Goal: Task Accomplishment & Management: Complete application form

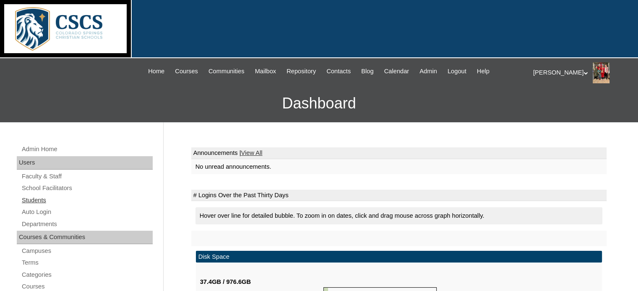
click at [38, 200] on link "Students" at bounding box center [87, 200] width 132 height 10
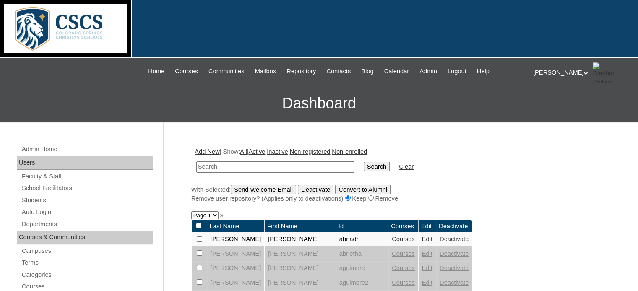
click at [207, 151] on link "Add New" at bounding box center [207, 151] width 25 height 7
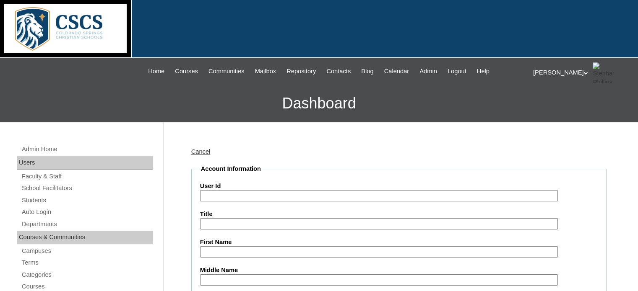
click at [211, 198] on input "User Id" at bounding box center [379, 195] width 358 height 11
click at [309, 194] on input "User Id" at bounding box center [379, 195] width 358 height 11
click at [453, 122] on h3 "Dashboard" at bounding box center [318, 104] width 629 height 38
click at [317, 192] on input "User Id" at bounding box center [379, 195] width 358 height 11
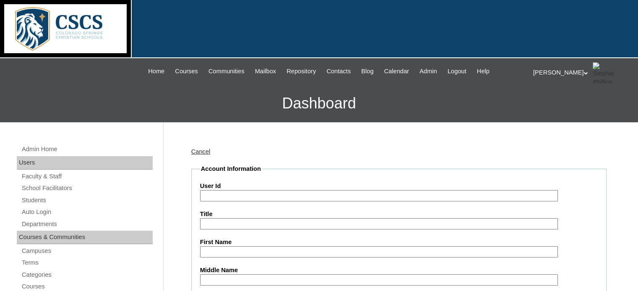
click at [317, 192] on input "User Id" at bounding box center [379, 195] width 358 height 11
type input "b"
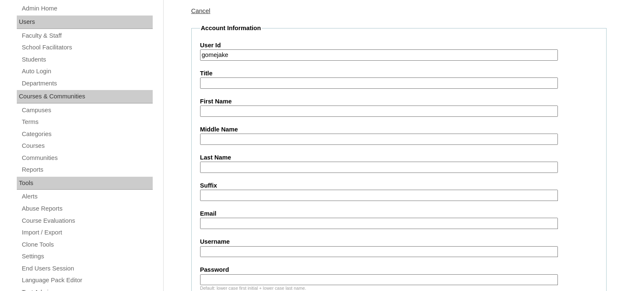
scroll to position [142, 0]
type input "gomejake"
click at [239, 110] on input "First Name" at bounding box center [379, 110] width 358 height 11
type input "Jake"
click at [220, 163] on input "Last Name" at bounding box center [379, 166] width 358 height 11
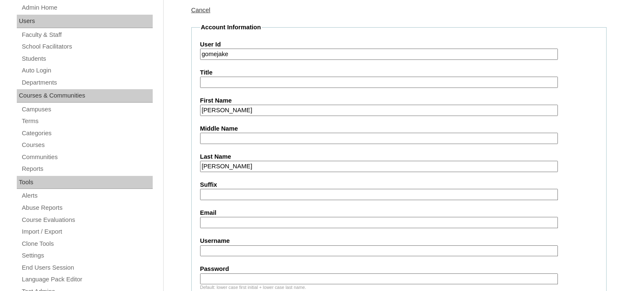
scroll to position [207, 0]
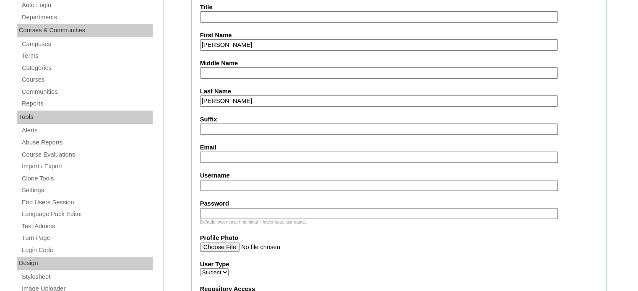
type input "Gomez"
click at [223, 153] on input "Email" at bounding box center [379, 157] width 358 height 11
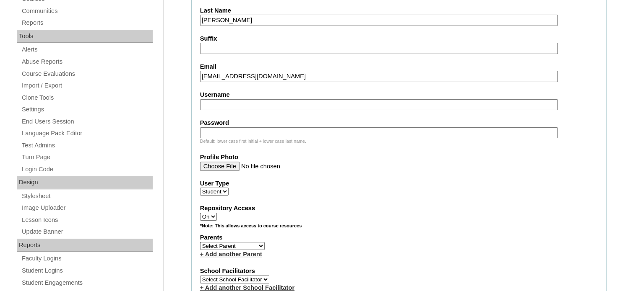
type input "gomejake@cscslions.org"
click at [218, 101] on input "Username" at bounding box center [379, 104] width 358 height 11
type input "gomejake"
click at [214, 133] on input "Password" at bounding box center [379, 132] width 358 height 11
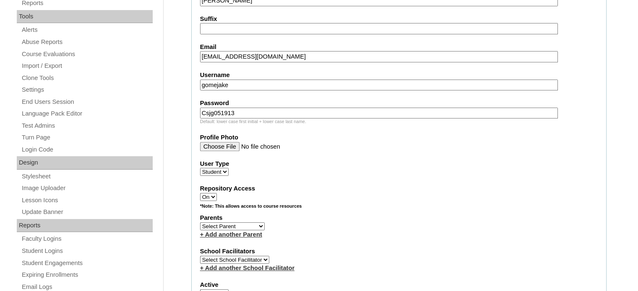
scroll to position [309, 0]
drag, startPoint x: 235, startPoint y: 108, endPoint x: 197, endPoint y: 109, distance: 37.7
click at [197, 109] on fieldset "Account Information User Id gomejake Title First Name Jake Middle Name Last Nam…" at bounding box center [398, 195] width 415 height 678
type input "Csjg051913"
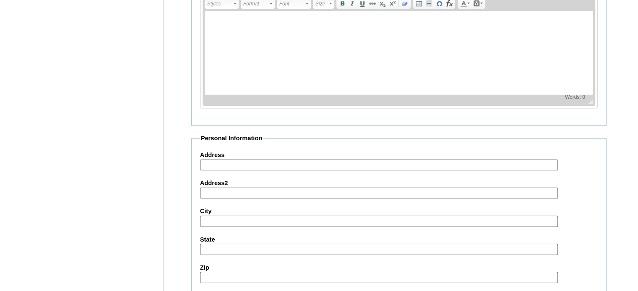
scroll to position [1002, 0]
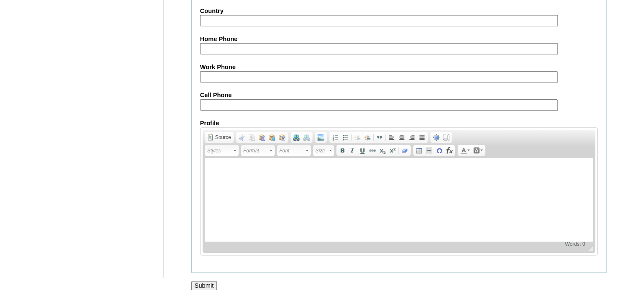
click at [204, 281] on input "Submit" at bounding box center [204, 285] width 26 height 9
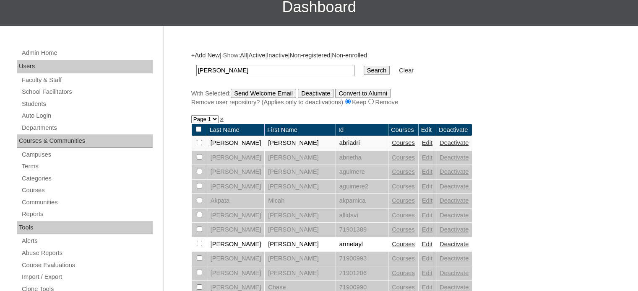
scroll to position [102, 0]
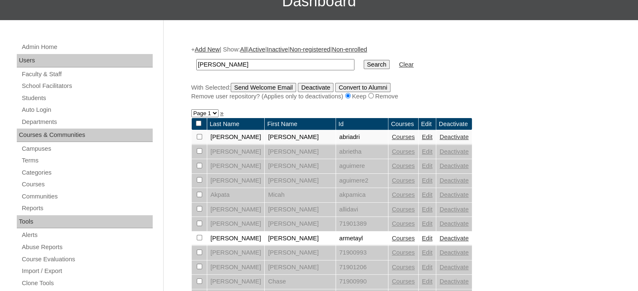
type input "gomez"
click at [364, 60] on input "Search" at bounding box center [377, 64] width 26 height 9
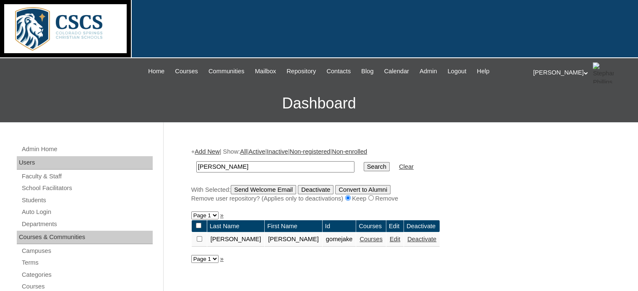
click at [390, 239] on link "Edit" at bounding box center [395, 239] width 10 height 7
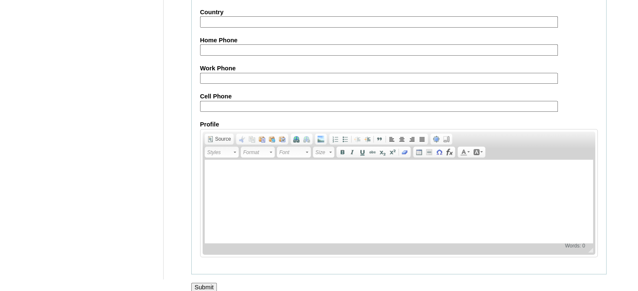
scroll to position [996, 0]
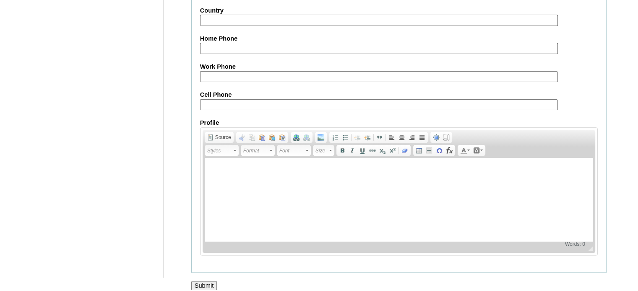
click at [201, 281] on input "Submit" at bounding box center [204, 285] width 26 height 9
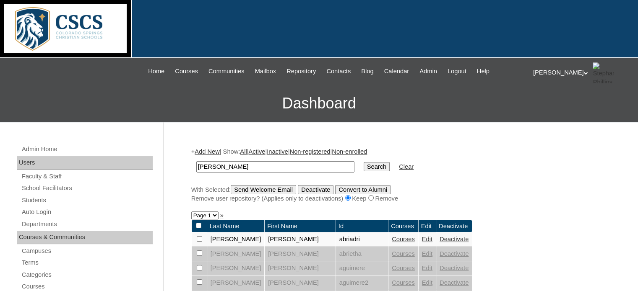
type input "gomez"
click at [364, 162] on input "Search" at bounding box center [377, 166] width 26 height 9
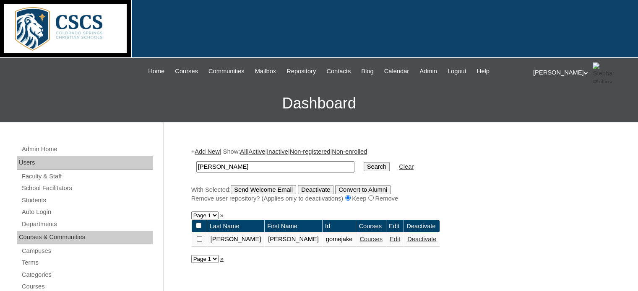
click at [359, 240] on link "Courses" at bounding box center [370, 239] width 23 height 7
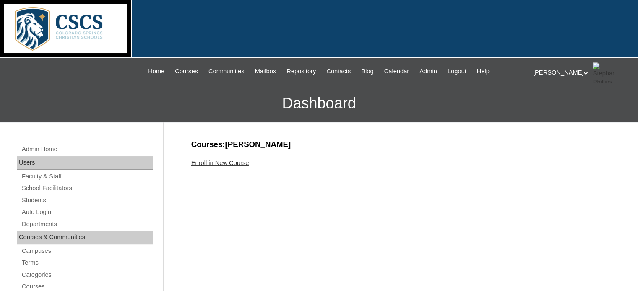
click at [237, 161] on link "Enroll in New Course" at bounding box center [220, 163] width 58 height 7
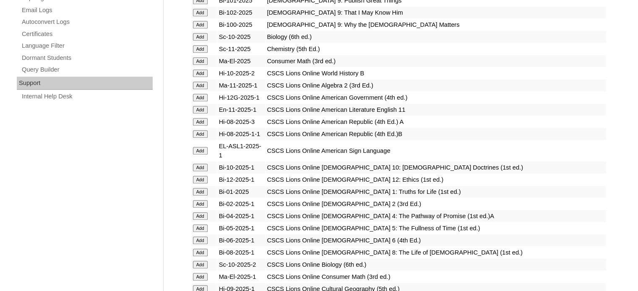
scroll to position [592, 0]
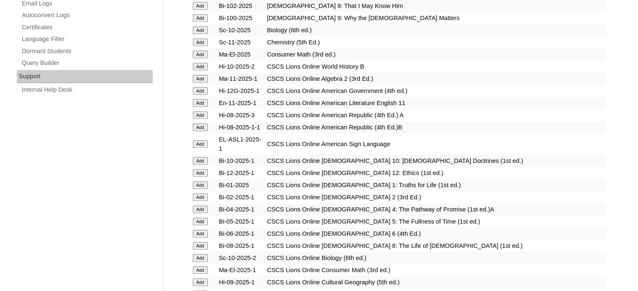
click at [199, 230] on input "Add" at bounding box center [200, 234] width 15 height 8
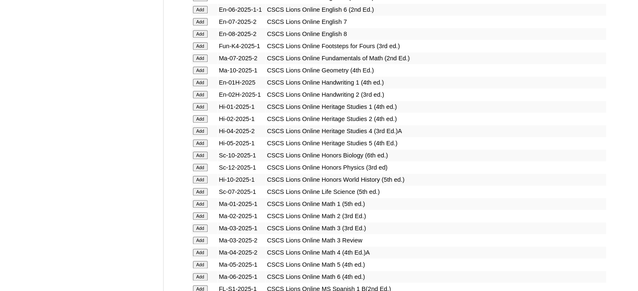
scroll to position [962, 0]
click at [198, 273] on input "Add" at bounding box center [200, 277] width 15 height 8
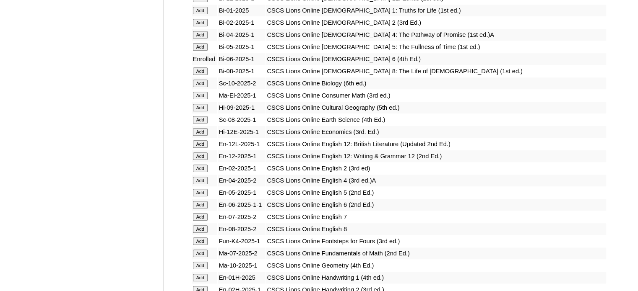
scroll to position [767, 0]
click at [206, 200] on input "Add" at bounding box center [200, 204] width 15 height 8
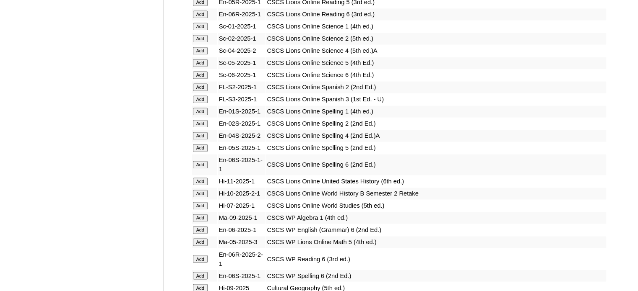
scroll to position [1345, 0]
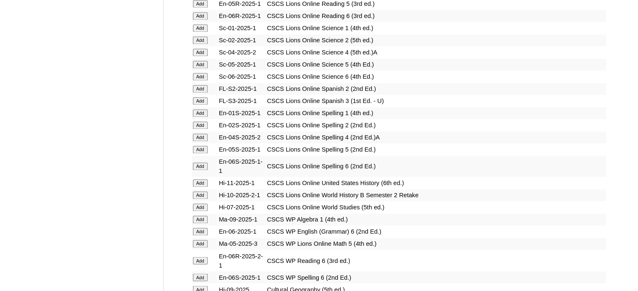
click at [197, 163] on input "Add" at bounding box center [200, 167] width 15 height 8
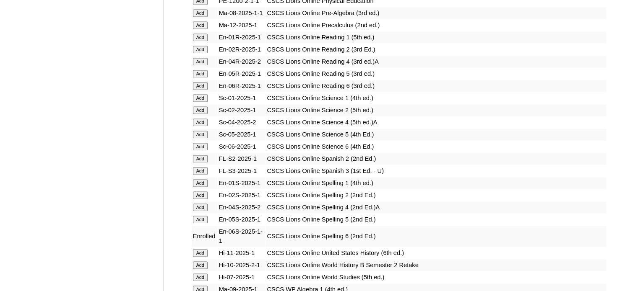
scroll to position [1270, 0]
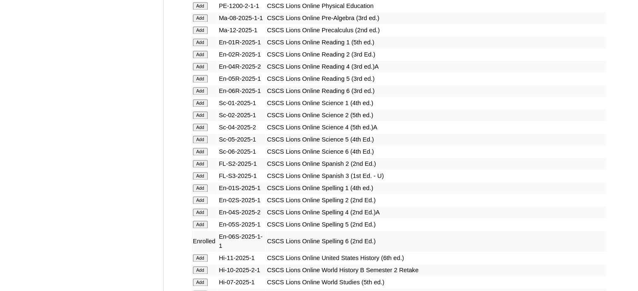
click at [203, 148] on input "Add" at bounding box center [200, 152] width 15 height 8
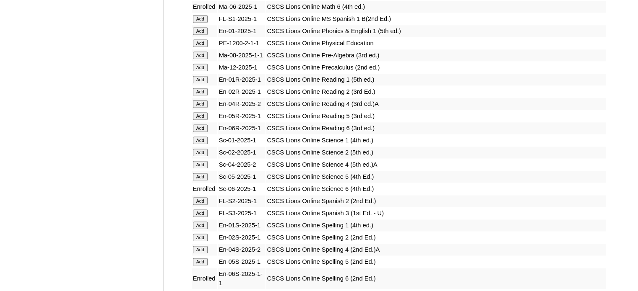
scroll to position [1276, 0]
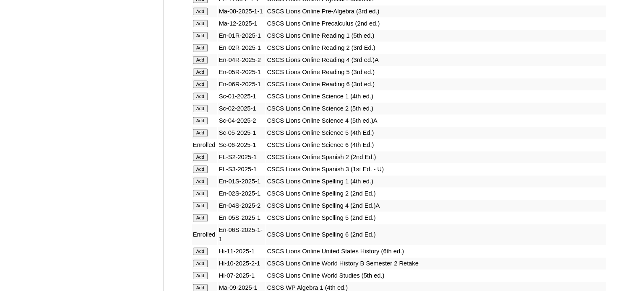
click at [202, 272] on input "Add" at bounding box center [200, 276] width 15 height 8
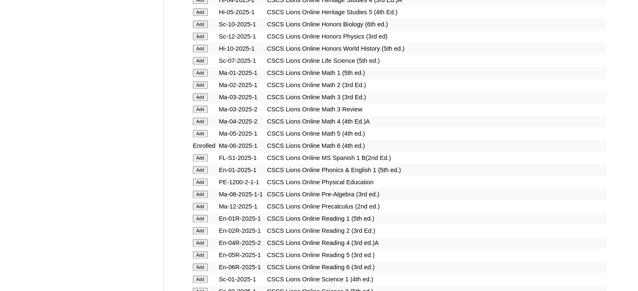
scroll to position [1095, 0]
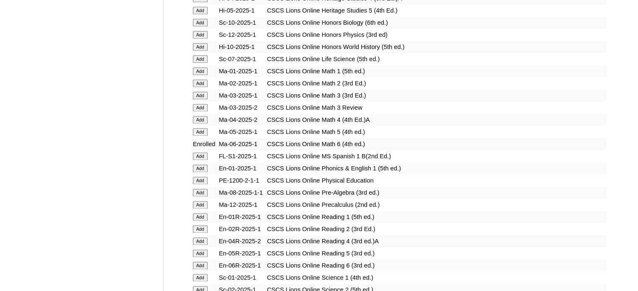
click at [200, 262] on input "Add" at bounding box center [200, 266] width 15 height 8
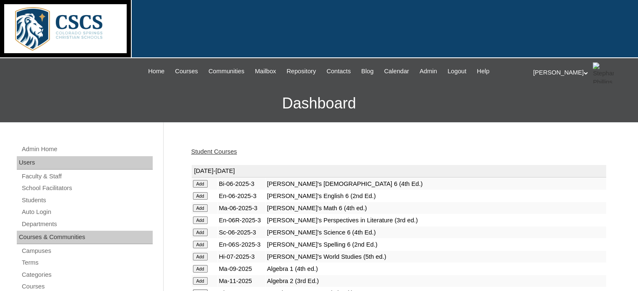
click at [221, 151] on link "Student Courses" at bounding box center [214, 151] width 46 height 7
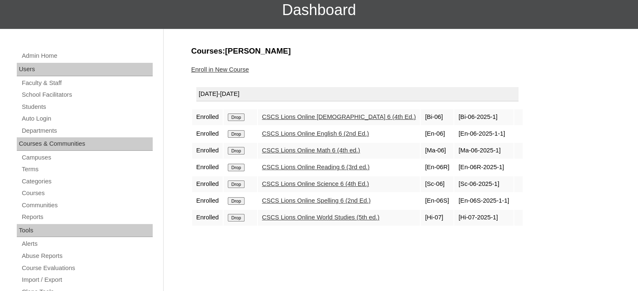
scroll to position [95, 0]
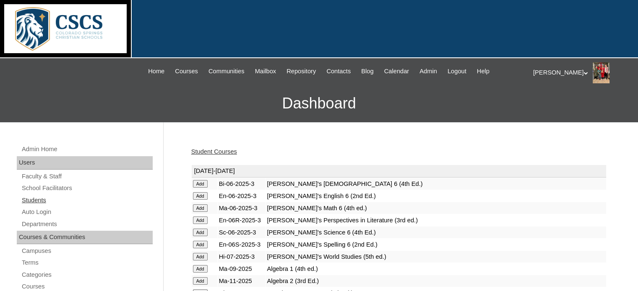
click at [33, 199] on link "Students" at bounding box center [87, 200] width 132 height 10
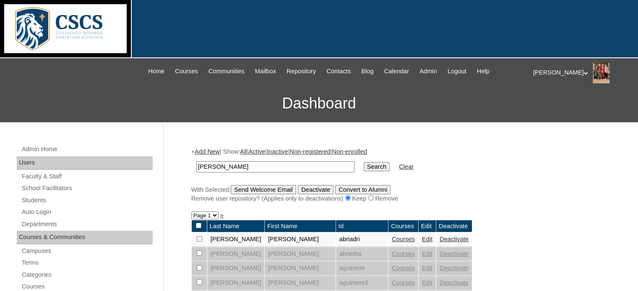
type input "[PERSON_NAME]"
click at [364, 162] on input "Search" at bounding box center [377, 166] width 26 height 9
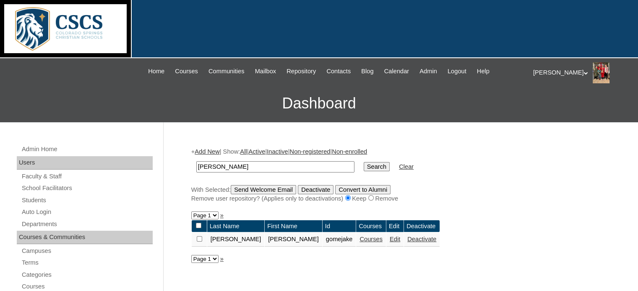
click at [197, 237] on input "checkbox" at bounding box center [199, 238] width 5 height 5
checkbox input "true"
click at [263, 187] on input "Send Welcome Email" at bounding box center [263, 189] width 65 height 9
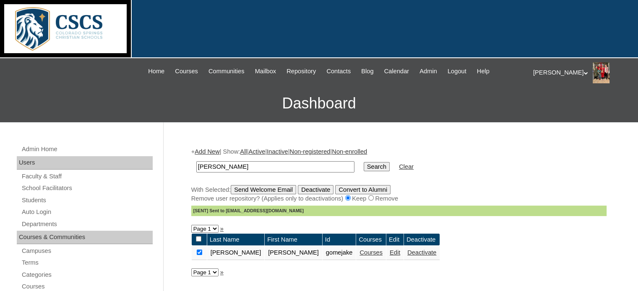
click at [316, 24] on div at bounding box center [319, 29] width 638 height 58
